Goal: Transaction & Acquisition: Purchase product/service

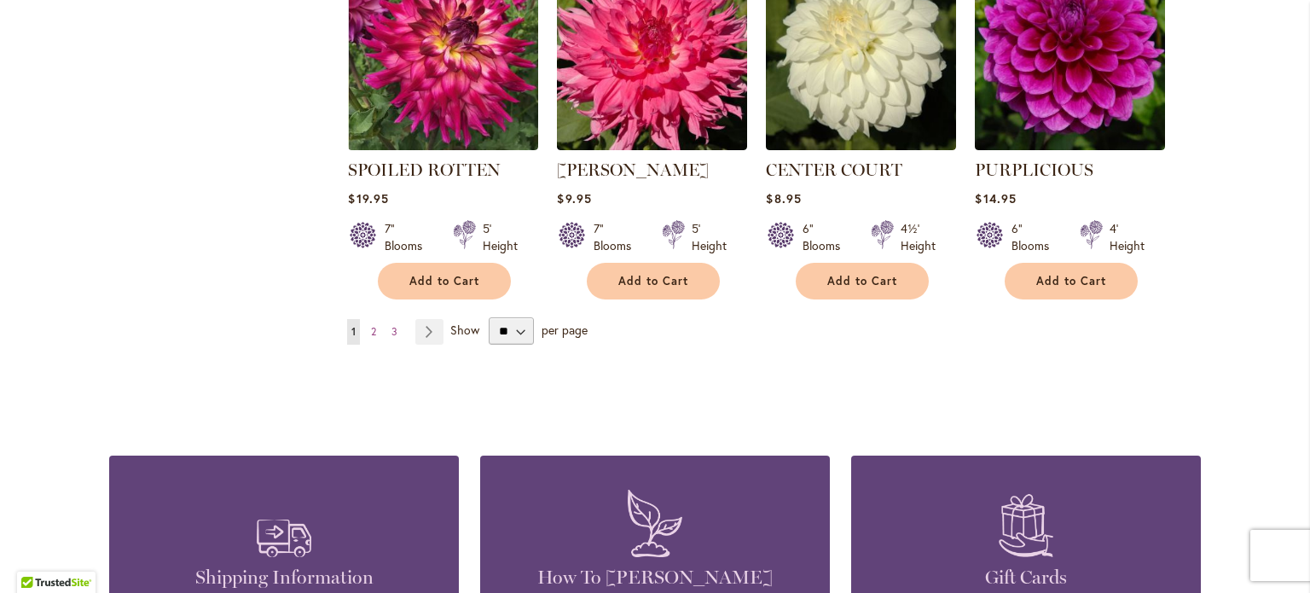
scroll to position [1535, 0]
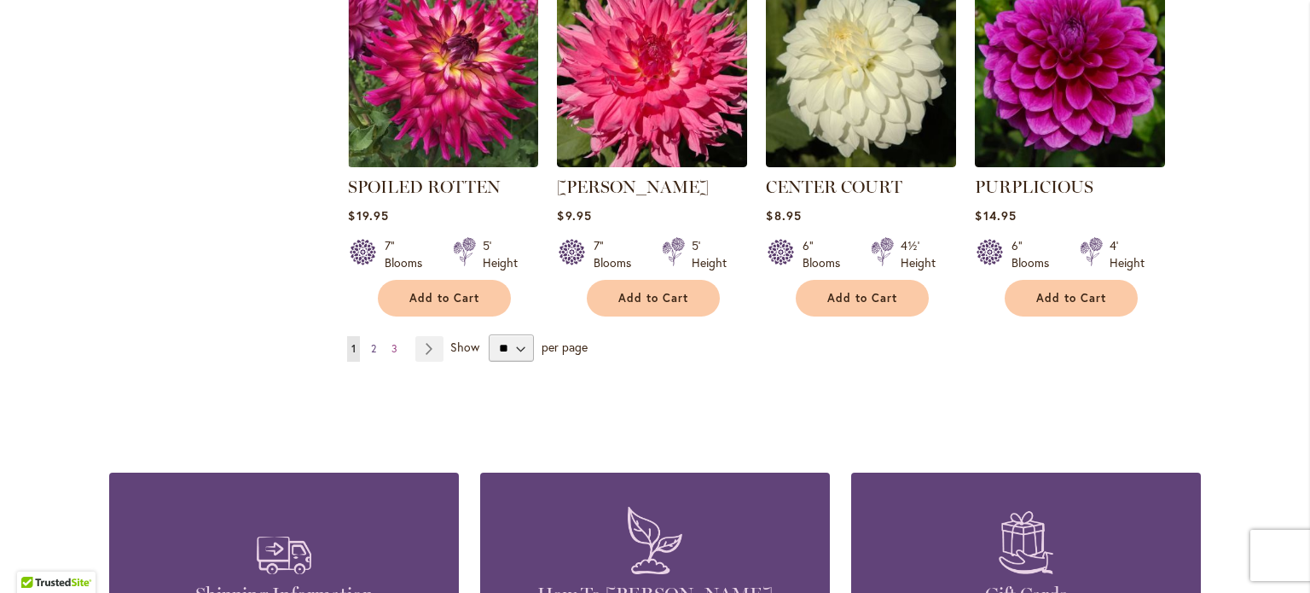
click at [367, 350] on link "Page 2" at bounding box center [374, 349] width 14 height 26
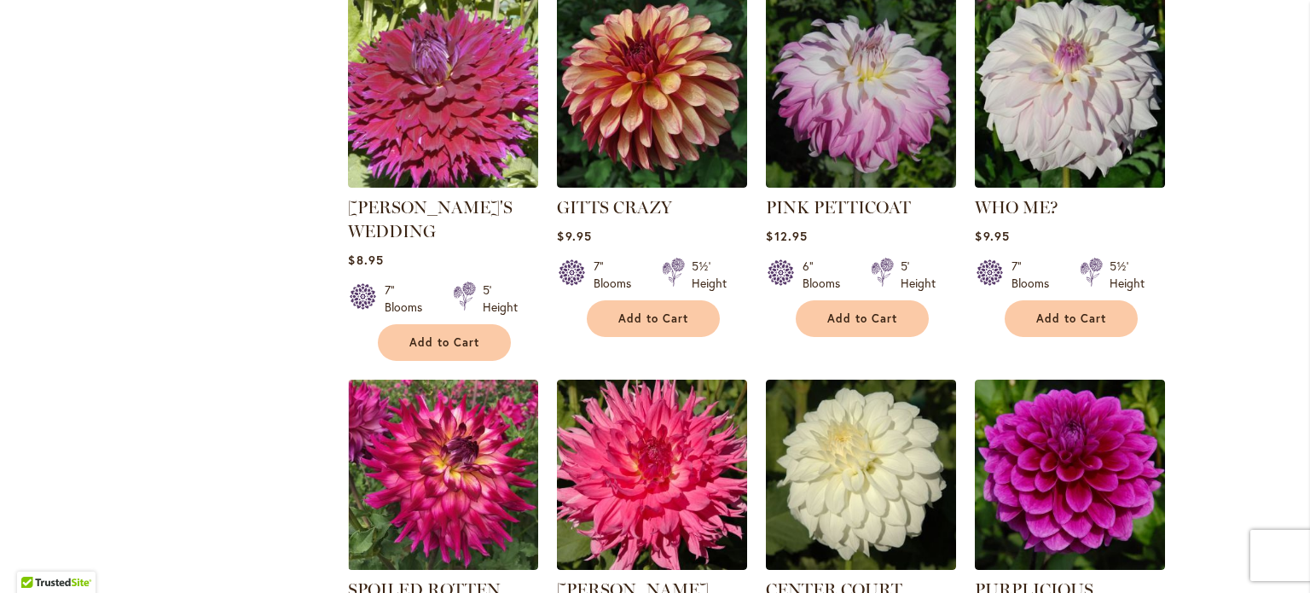
scroll to position [1109, 0]
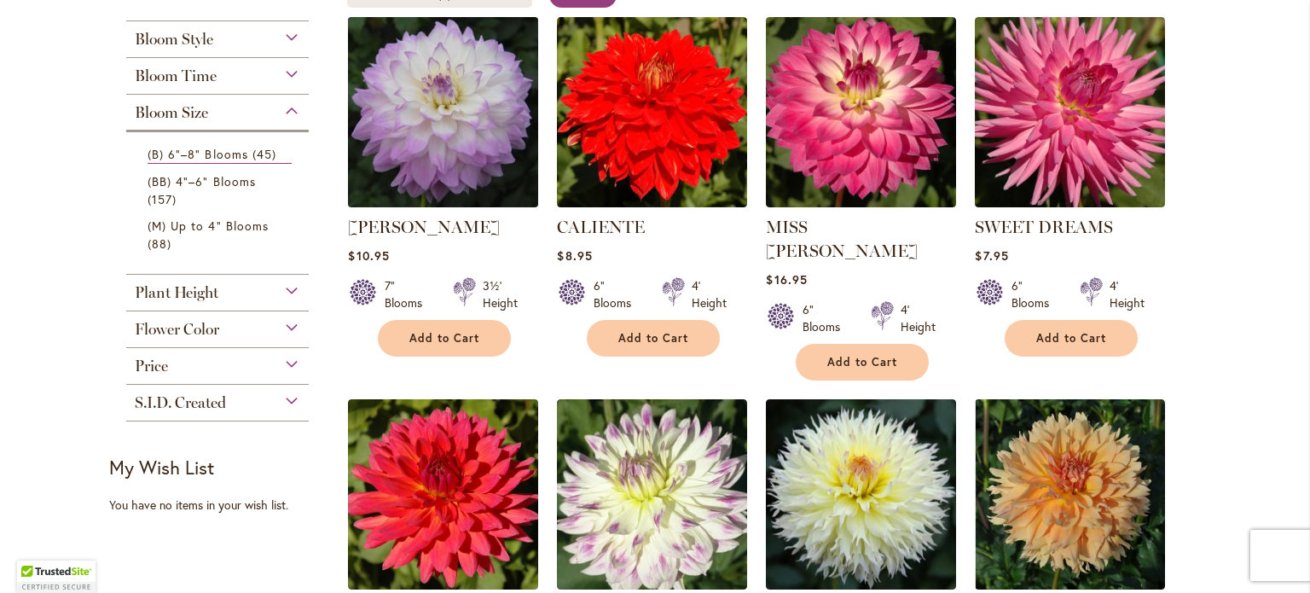
scroll to position [171, 0]
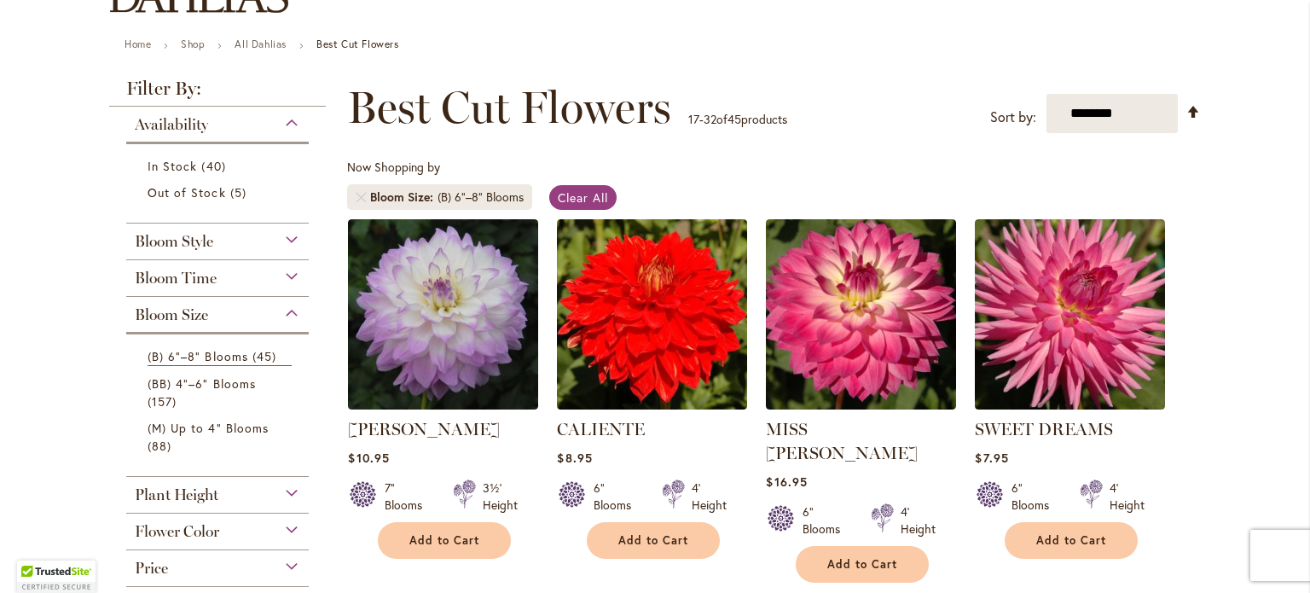
click at [206, 251] on div "Bloom Style Formal Decorative 8 items Informal Decorative 17 items Laciniated 2…" at bounding box center [217, 241] width 183 height 37
click at [270, 248] on div "Bloom Style" at bounding box center [217, 236] width 183 height 27
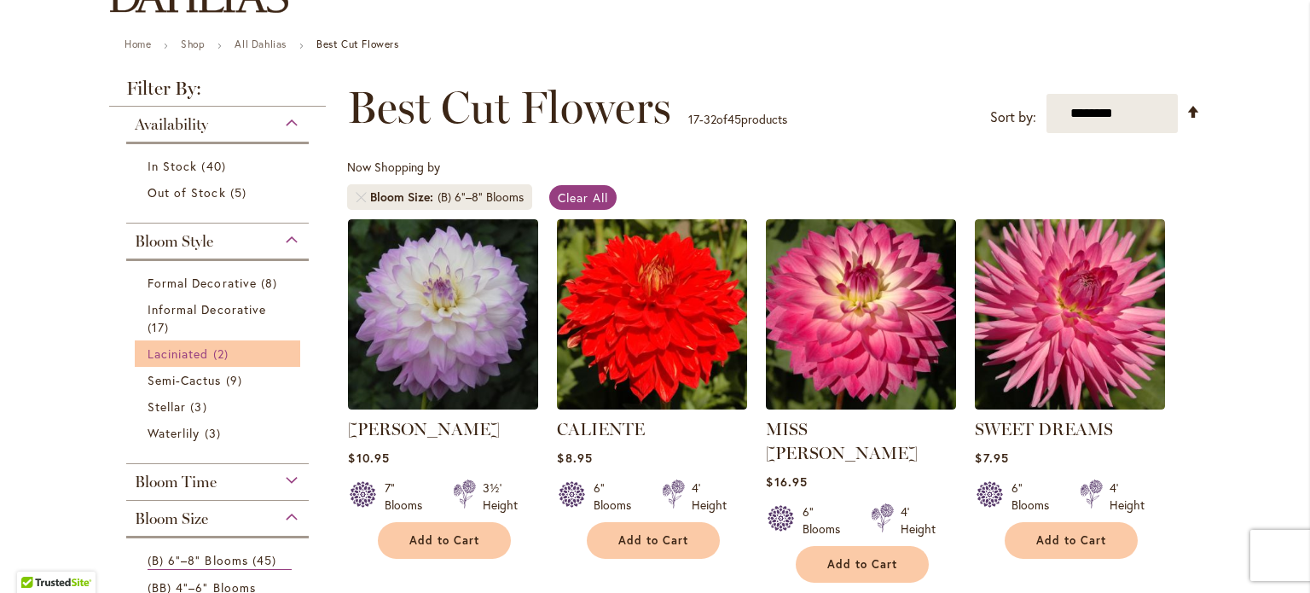
click at [166, 356] on span "Laciniated" at bounding box center [178, 353] width 61 height 16
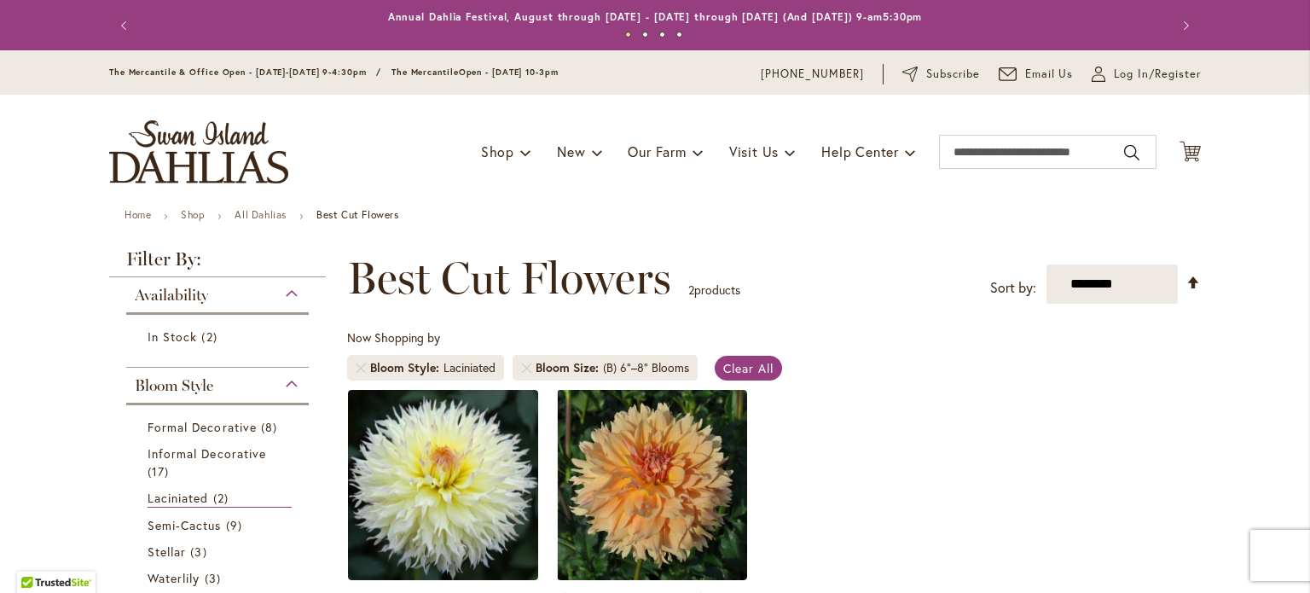
scroll to position [85, 0]
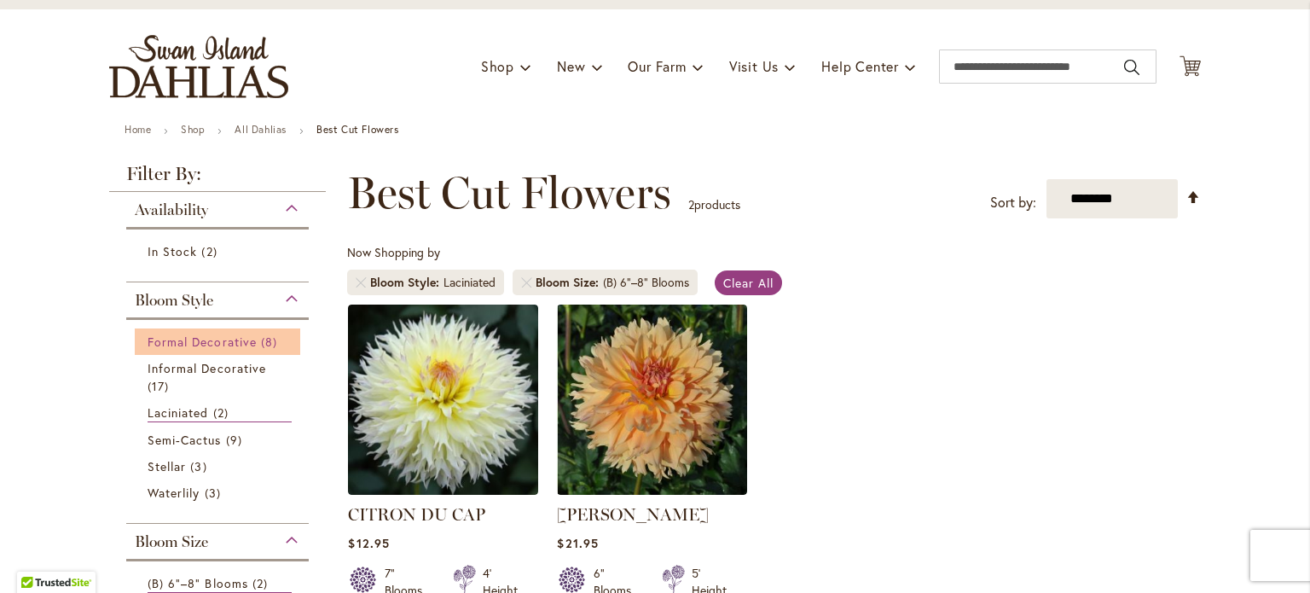
click at [194, 336] on span "Formal Decorative" at bounding box center [202, 342] width 109 height 16
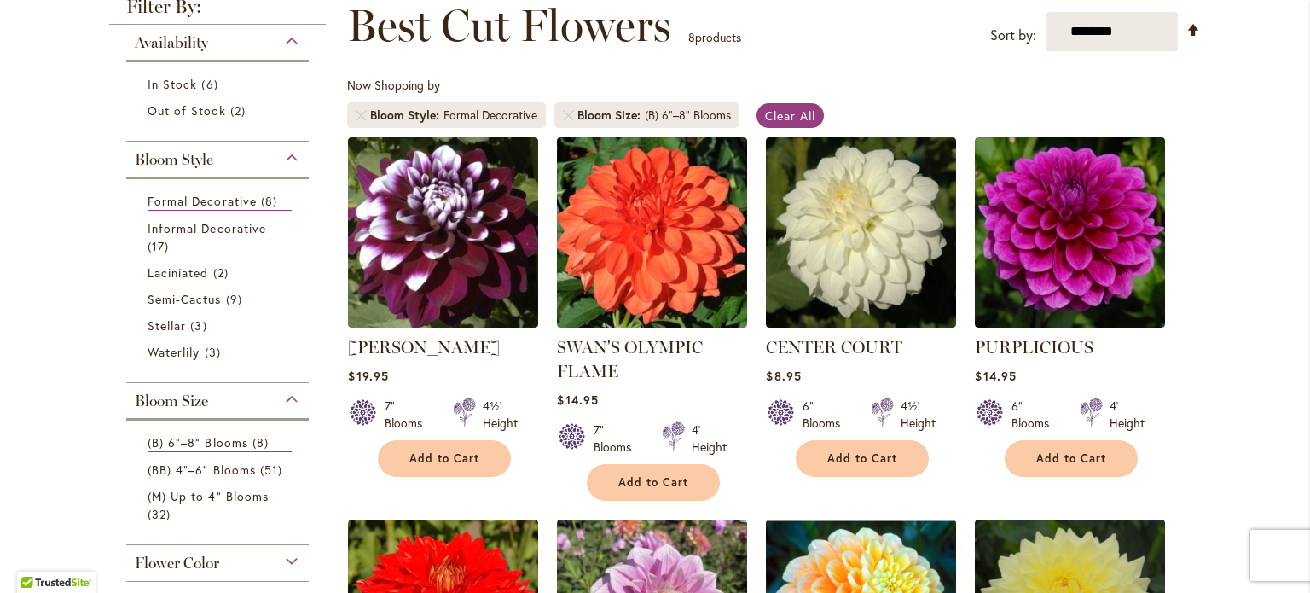
scroll to position [256, 0]
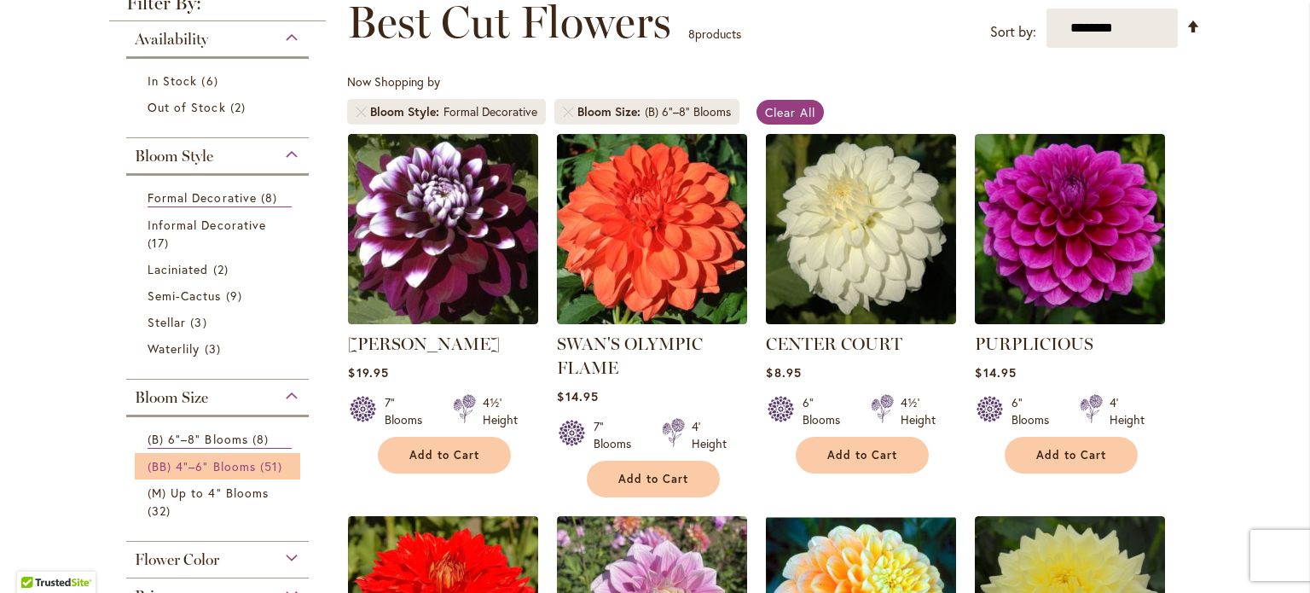
click at [223, 461] on span "(BB) 4"–6" Blooms" at bounding box center [202, 466] width 108 height 16
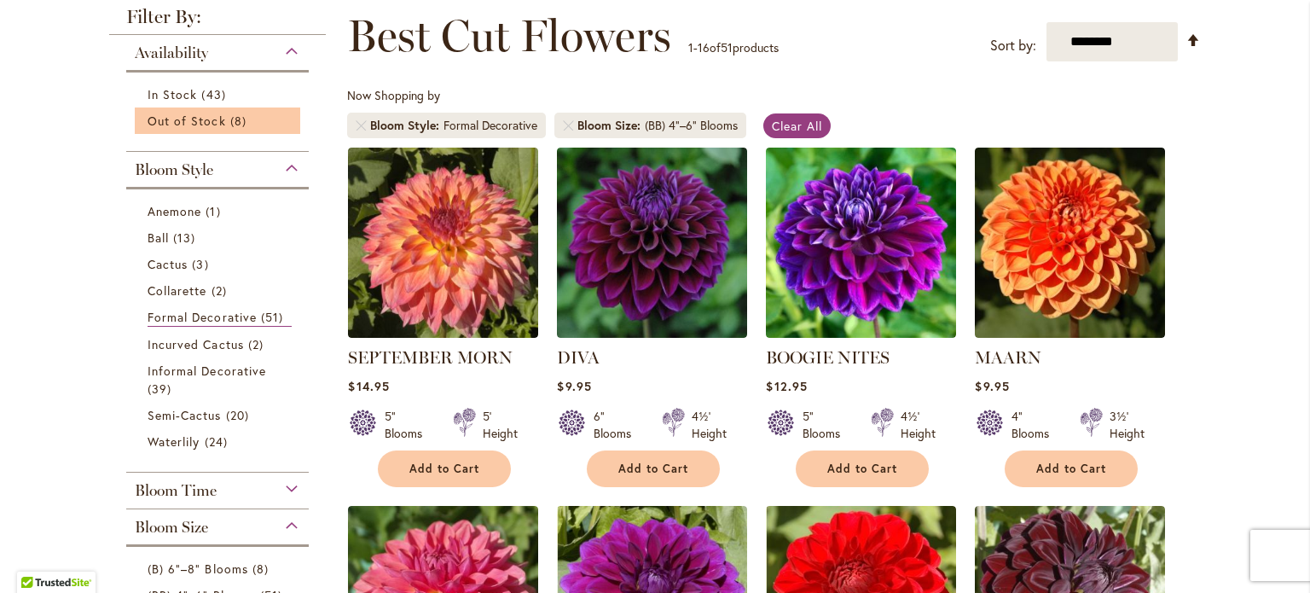
scroll to position [256, 0]
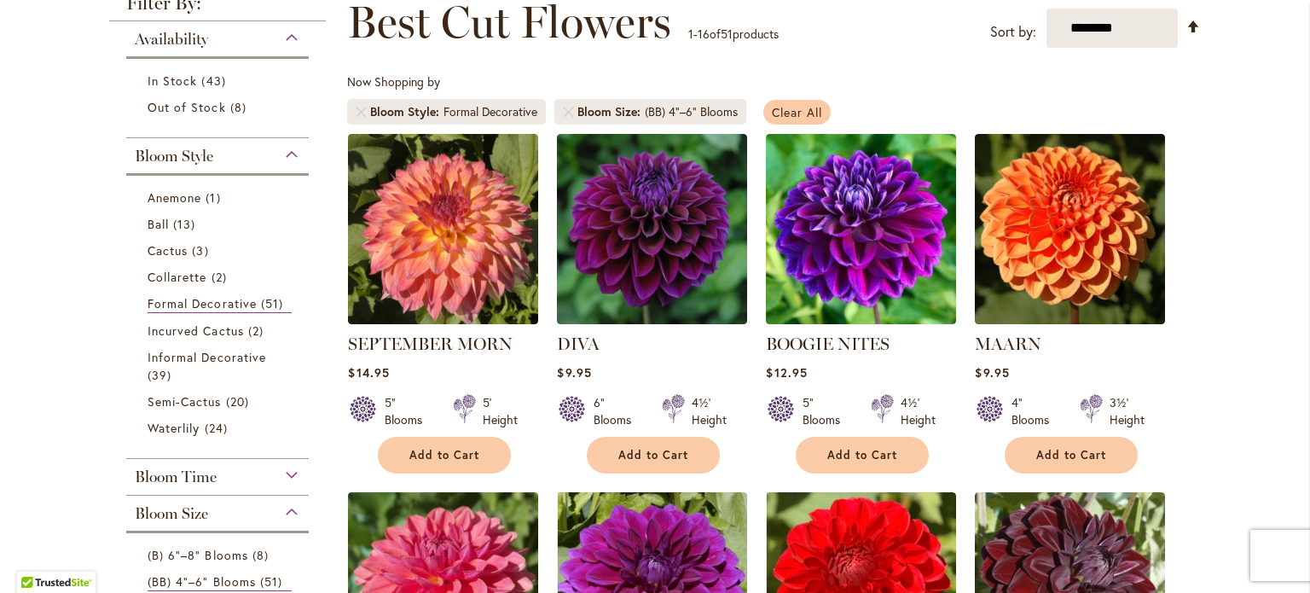
click at [787, 110] on span "Clear All" at bounding box center [797, 112] width 50 height 16
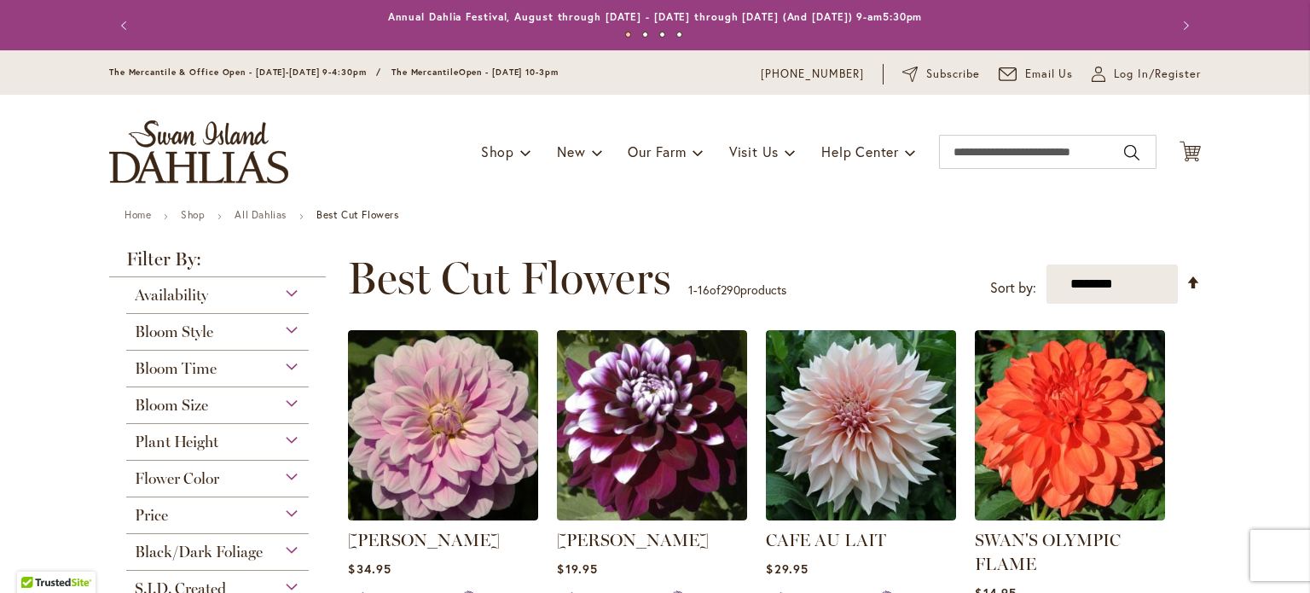
click at [200, 338] on span "Bloom Style" at bounding box center [174, 331] width 78 height 19
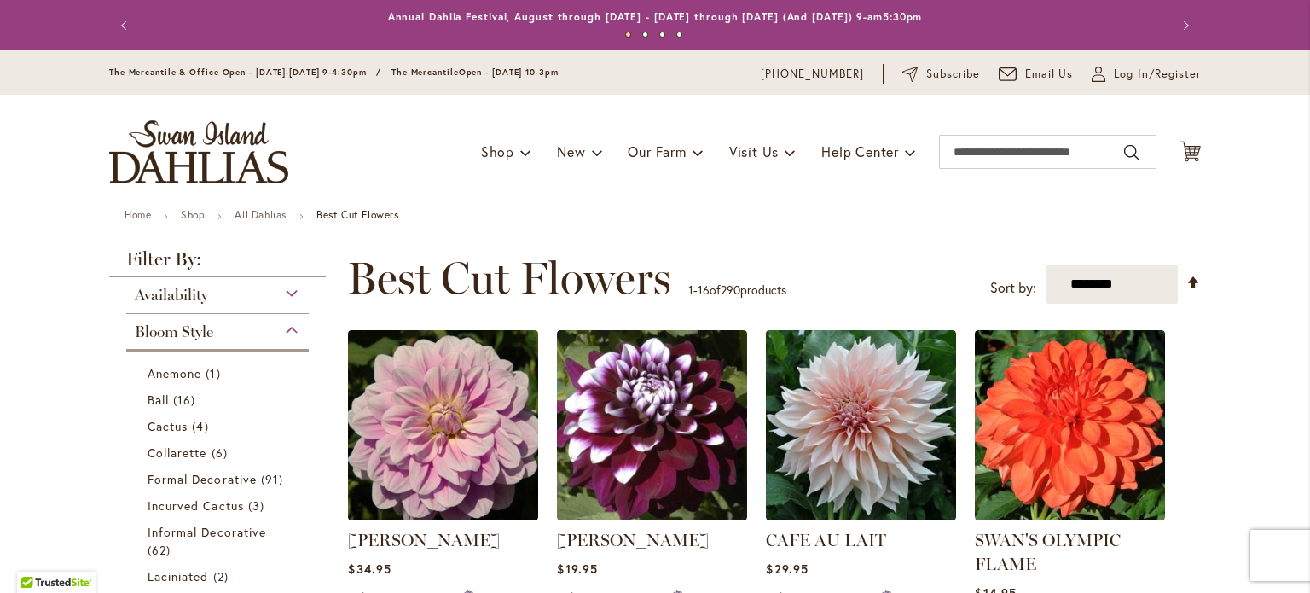
scroll to position [313, 0]
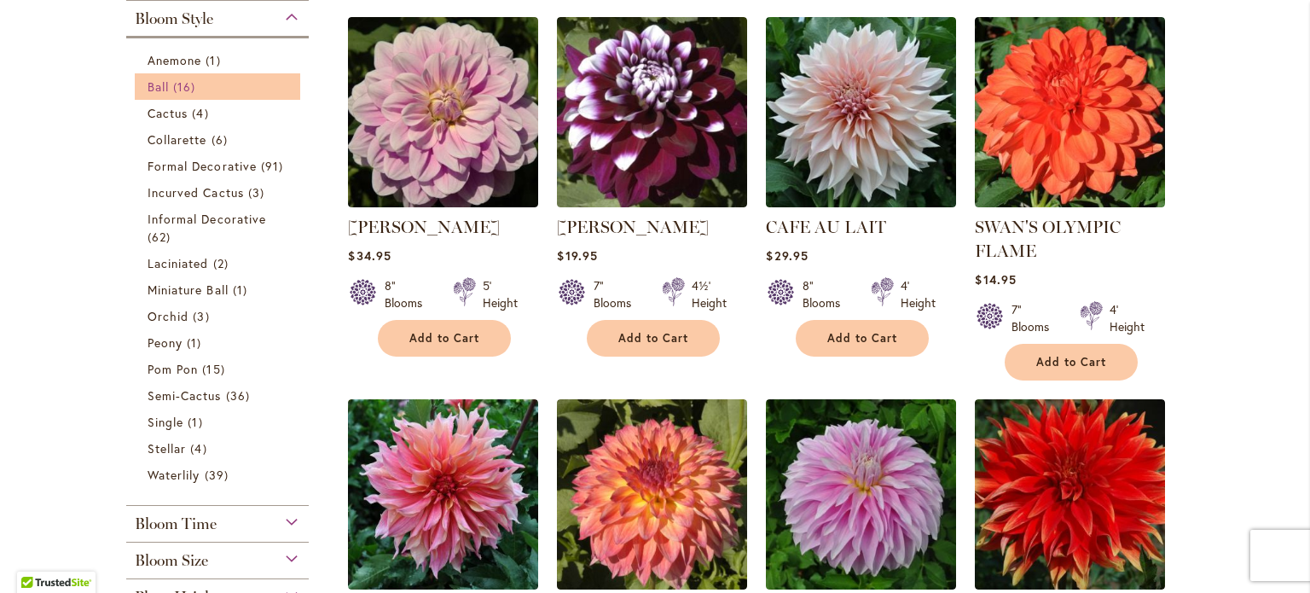
click at [181, 84] on span "16 items" at bounding box center [186, 87] width 26 height 18
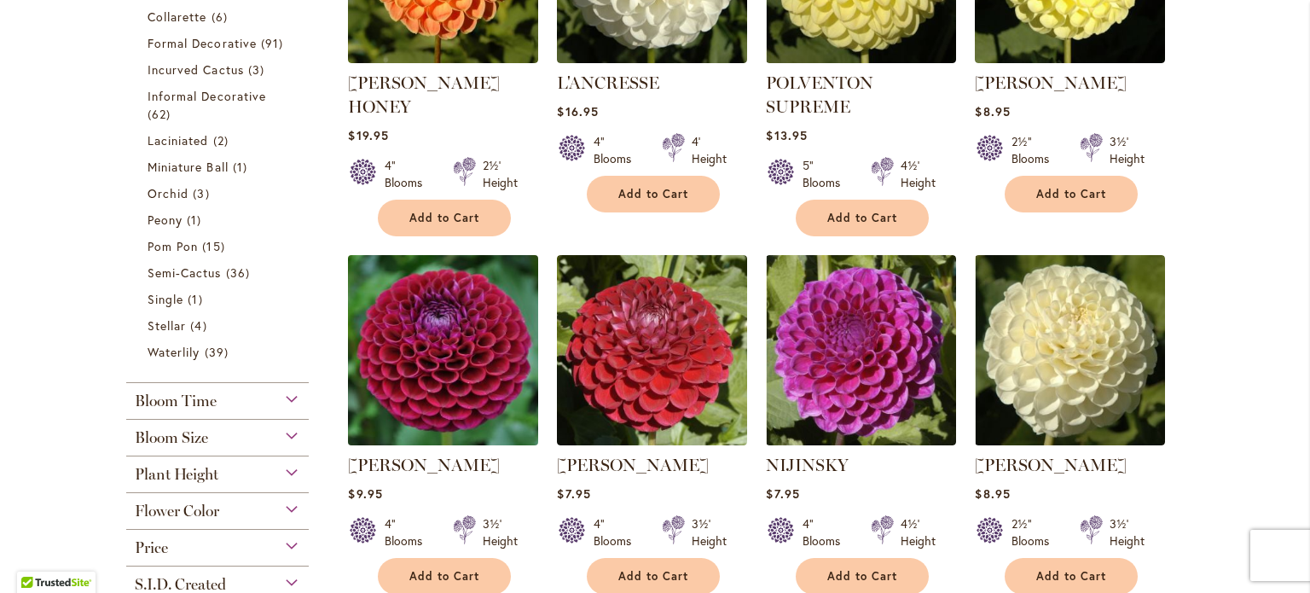
scroll to position [597, 0]
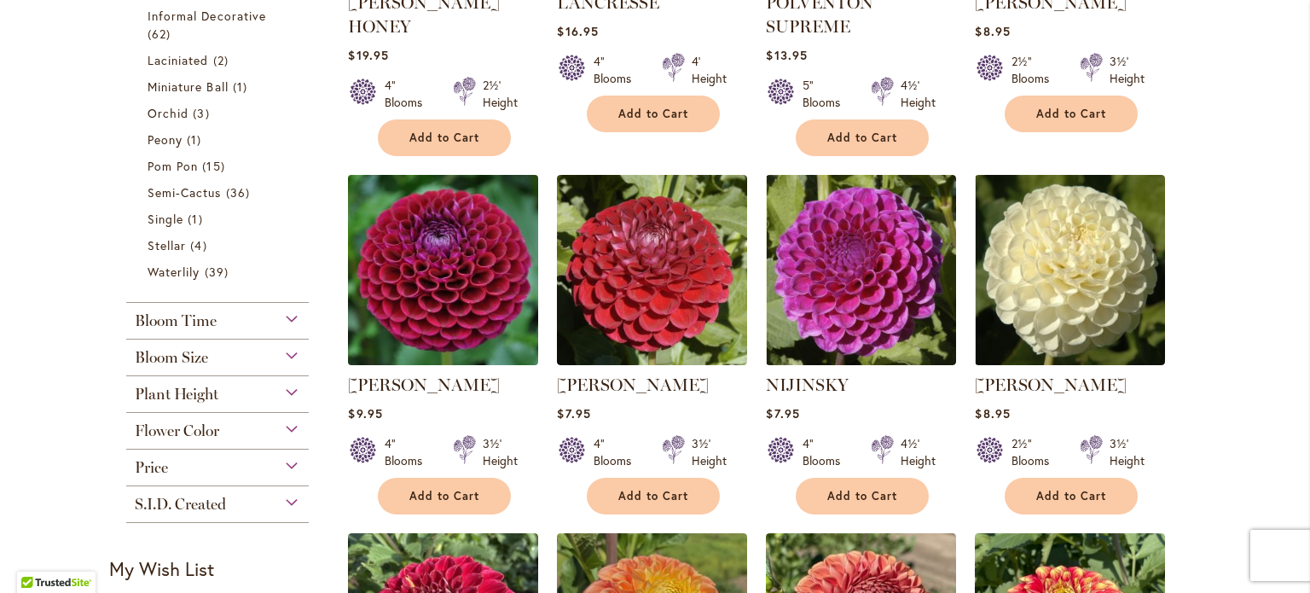
click at [447, 329] on img at bounding box center [444, 270] width 200 height 200
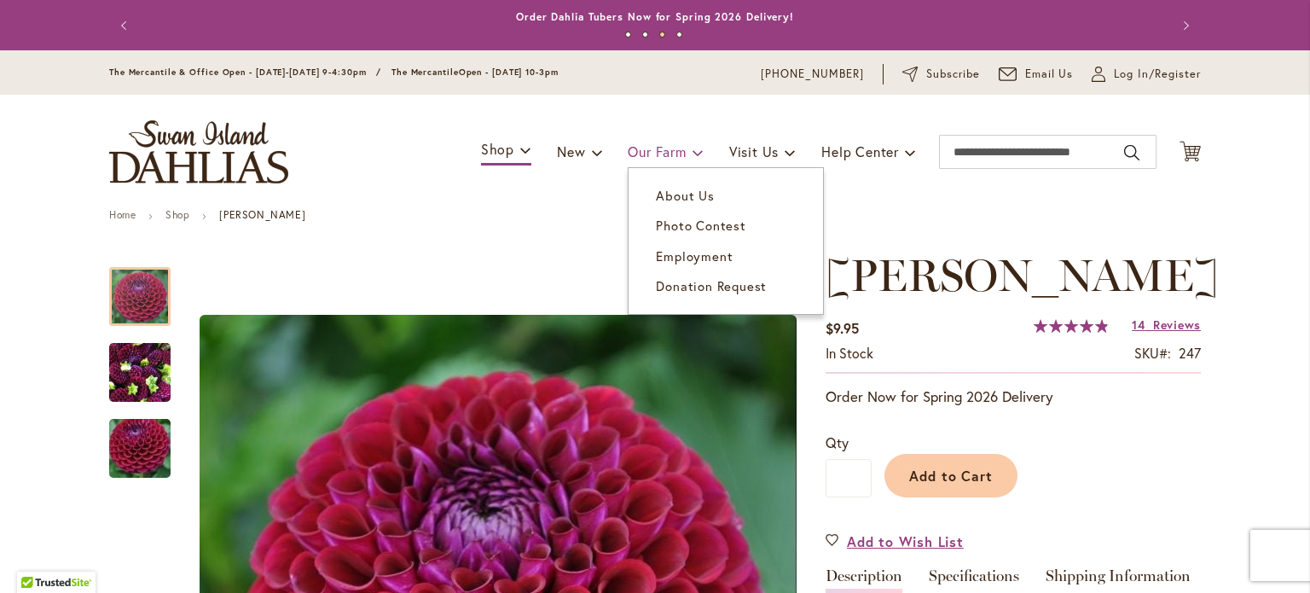
click at [655, 153] on span "Our Farm" at bounding box center [657, 151] width 58 height 18
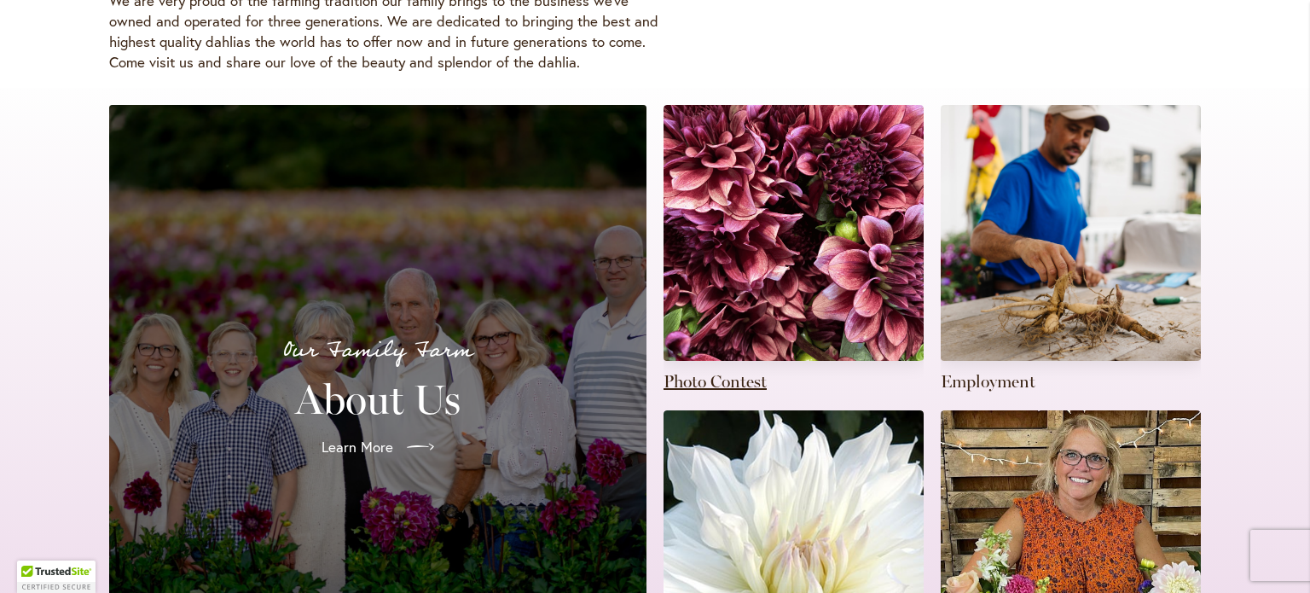
scroll to position [544, 0]
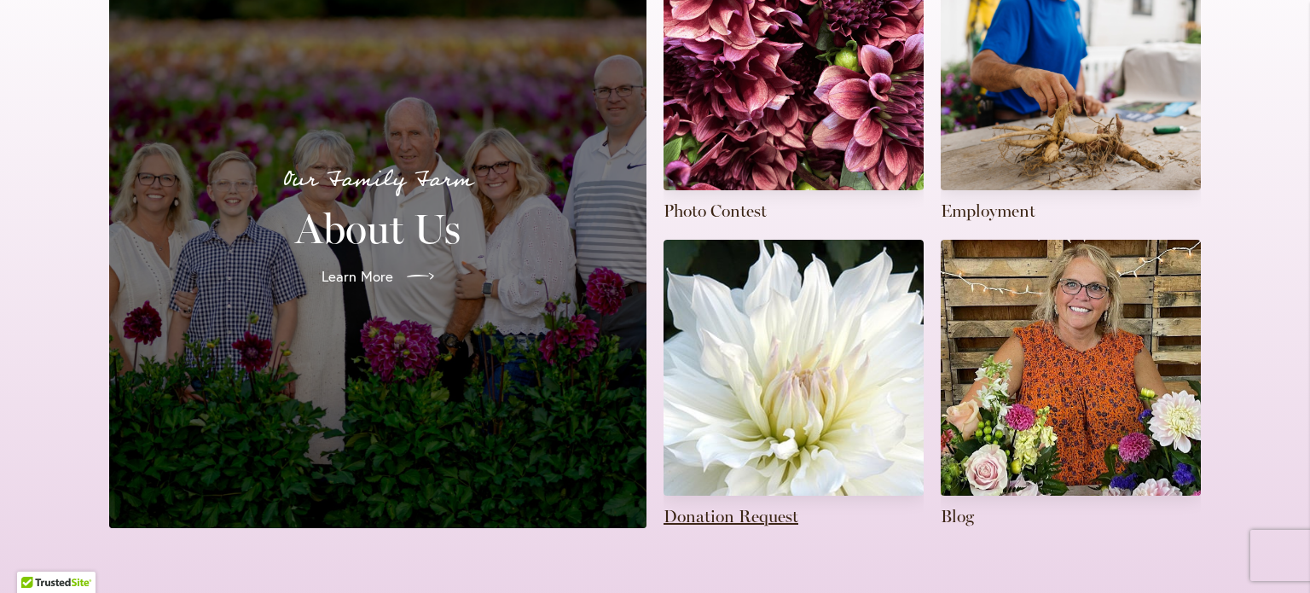
click at [736, 316] on link at bounding box center [794, 384] width 260 height 288
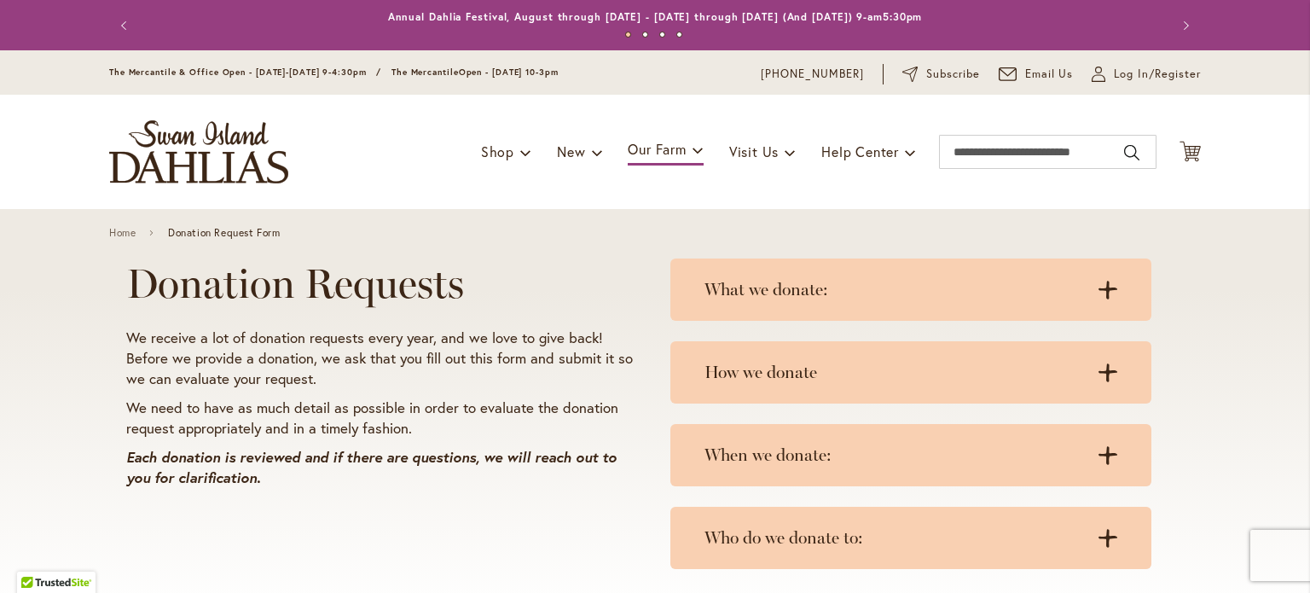
click at [311, 422] on p "We need to have as much detail as possible in order to evaluate the donation re…" at bounding box center [382, 418] width 512 height 41
click at [363, 378] on p "We receive a lot of donation requests every year, and we love to give back! Bef…" at bounding box center [382, 358] width 512 height 61
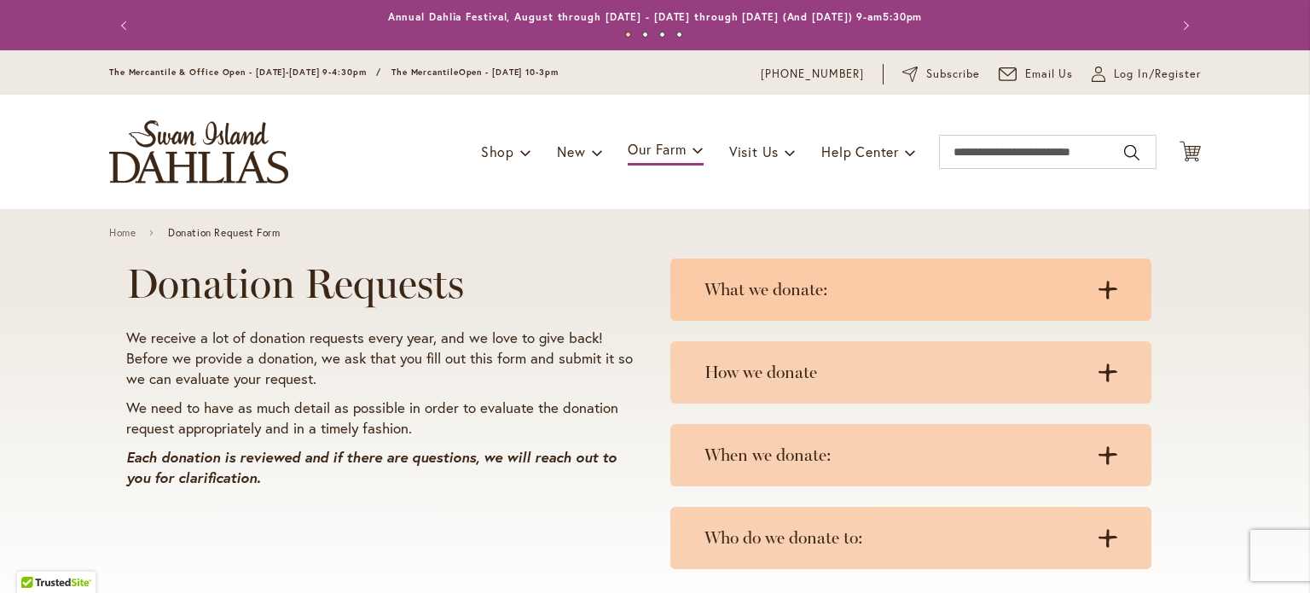
click at [799, 283] on h3 "What we donate:" at bounding box center [894, 289] width 379 height 21
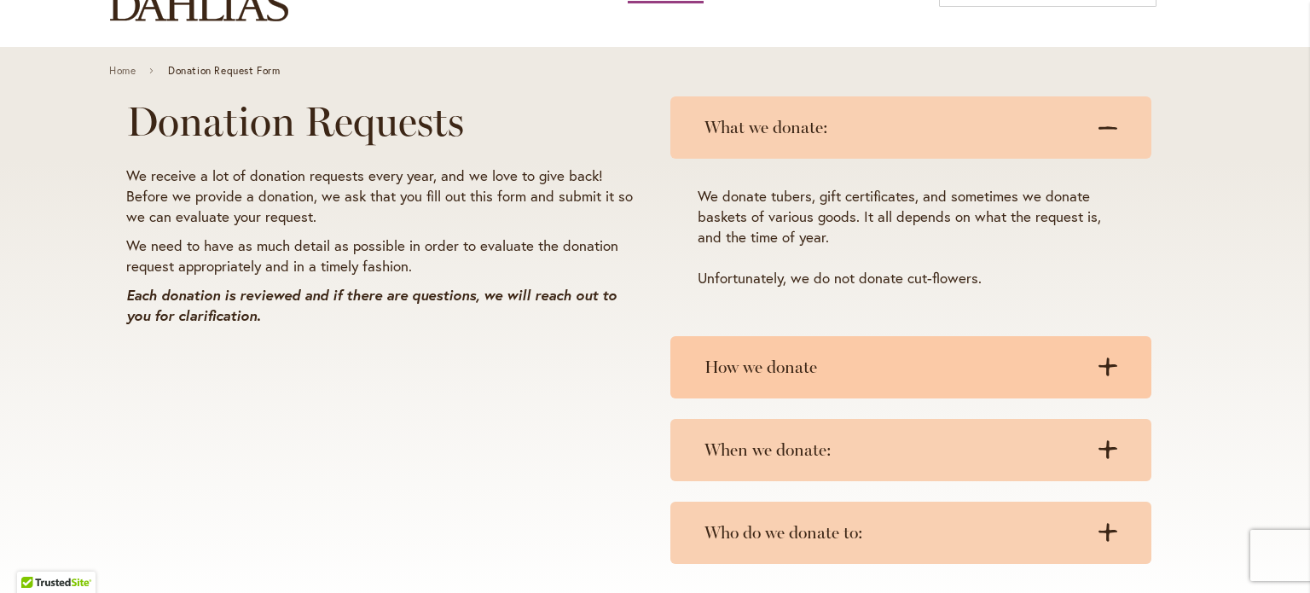
scroll to position [171, 0]
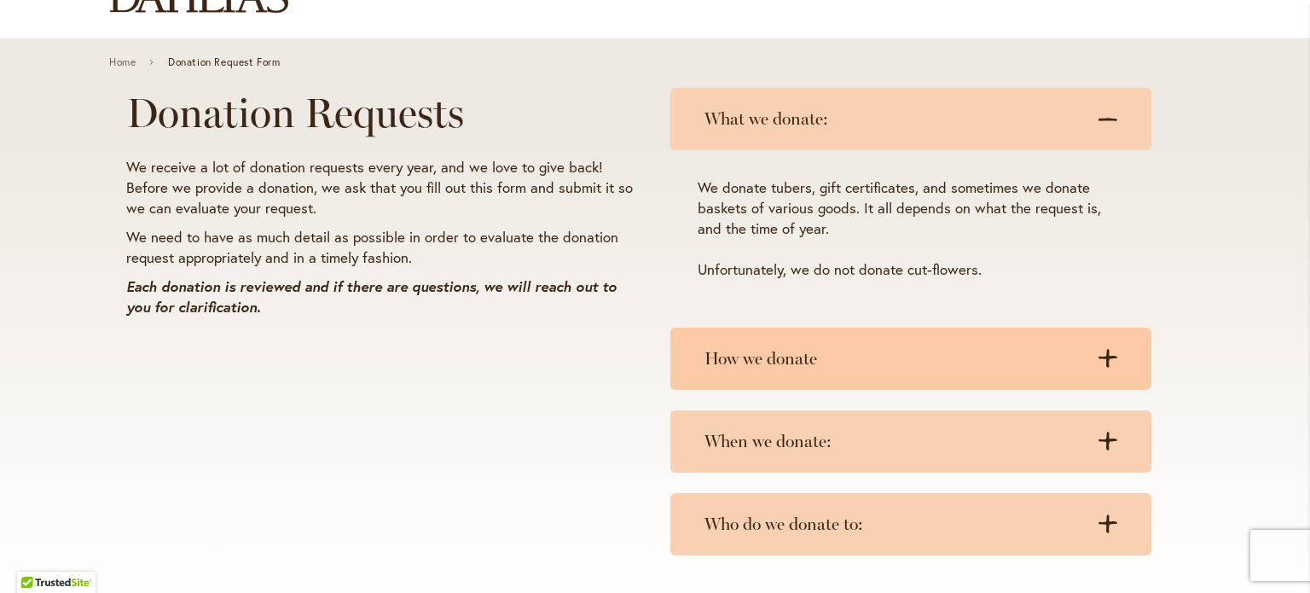
click at [923, 344] on div "How we donate .cls-1 { fill: #3c2616; stroke-width: 0px; } .cls-1 { fill: #3c26…" at bounding box center [910, 359] width 481 height 62
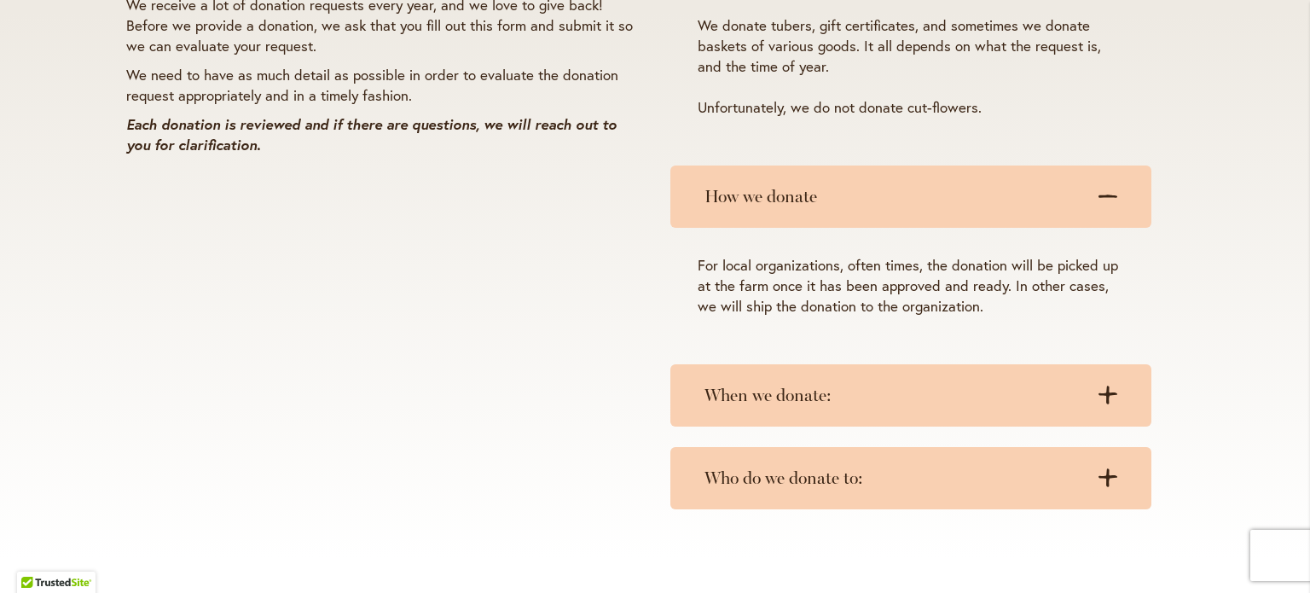
scroll to position [341, 0]
